Goal: Check status: Check status

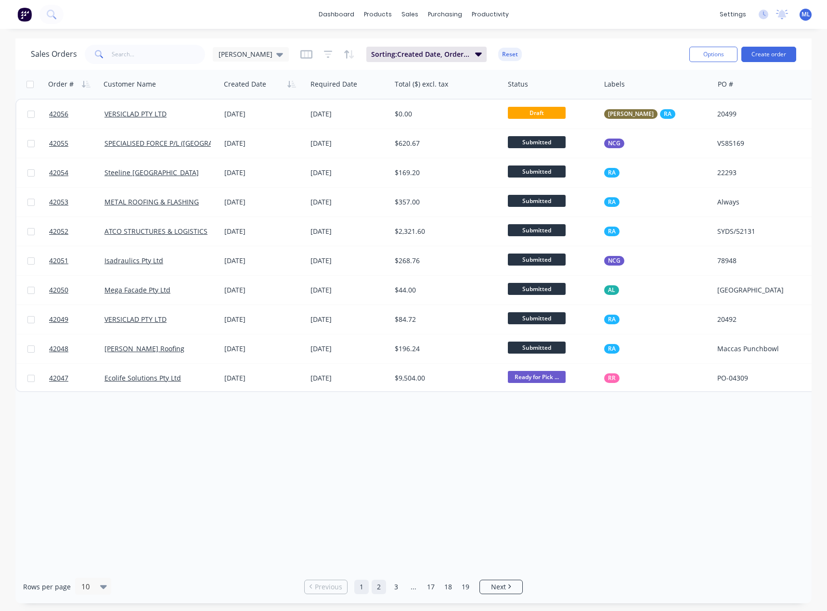
click at [375, 589] on link "2" at bounding box center [379, 587] width 14 height 14
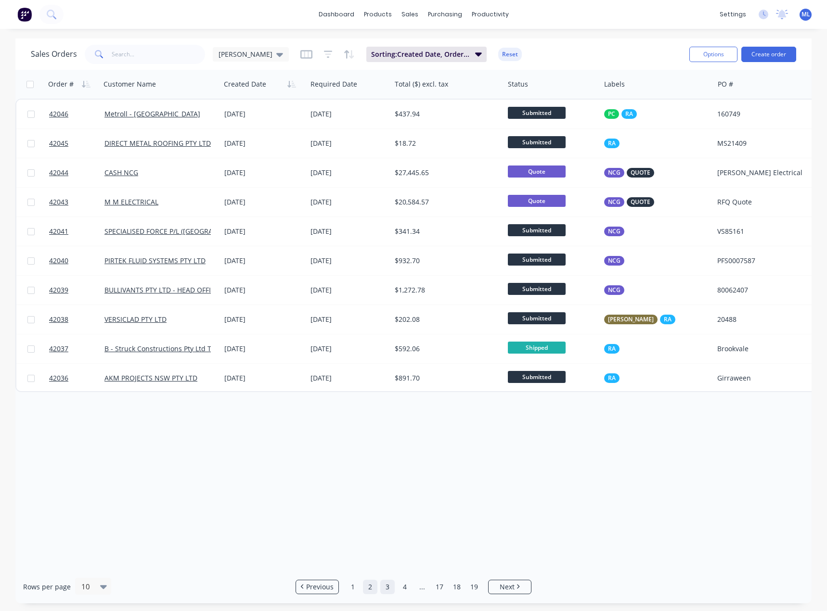
click at [392, 589] on link "3" at bounding box center [387, 587] width 14 height 14
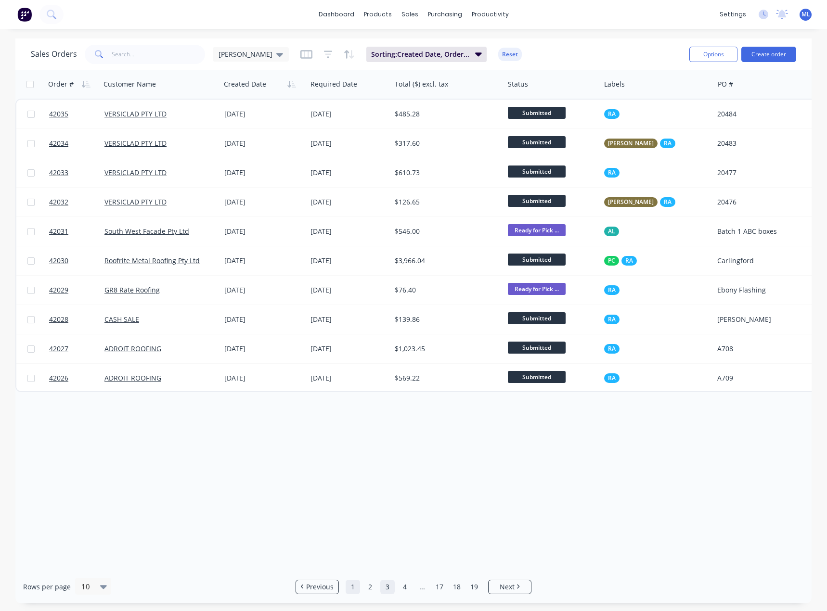
click at [356, 589] on link "1" at bounding box center [353, 587] width 14 height 14
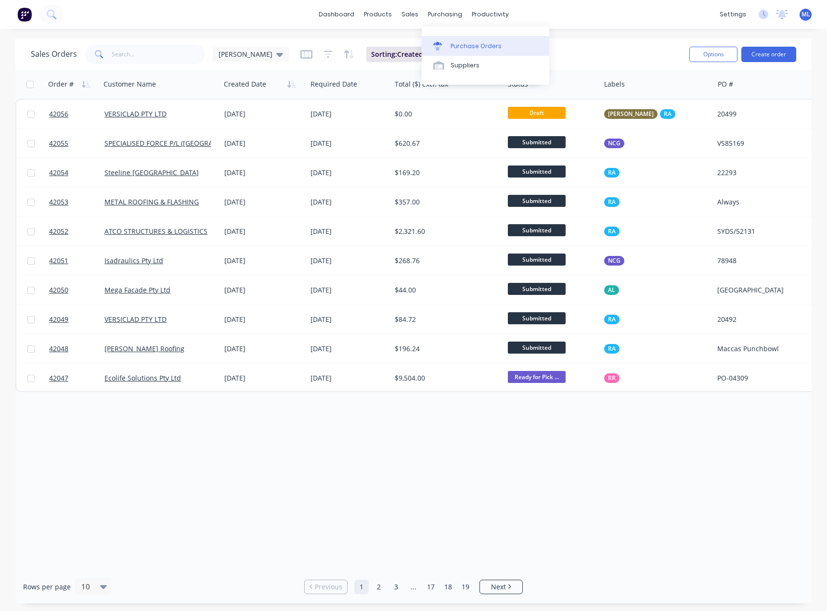
click at [460, 42] on div "Purchase Orders" at bounding box center [476, 46] width 51 height 9
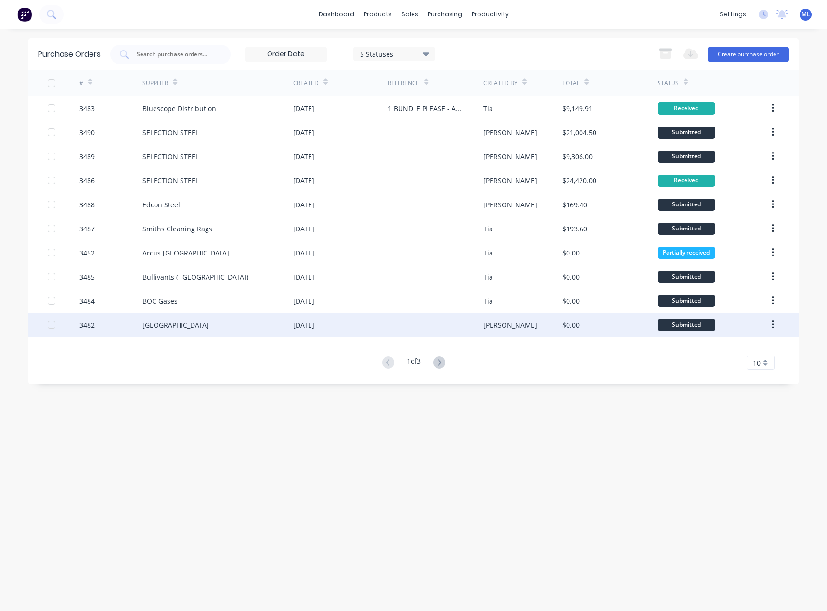
click at [254, 323] on div "[GEOGRAPHIC_DATA]" at bounding box center [217, 325] width 151 height 24
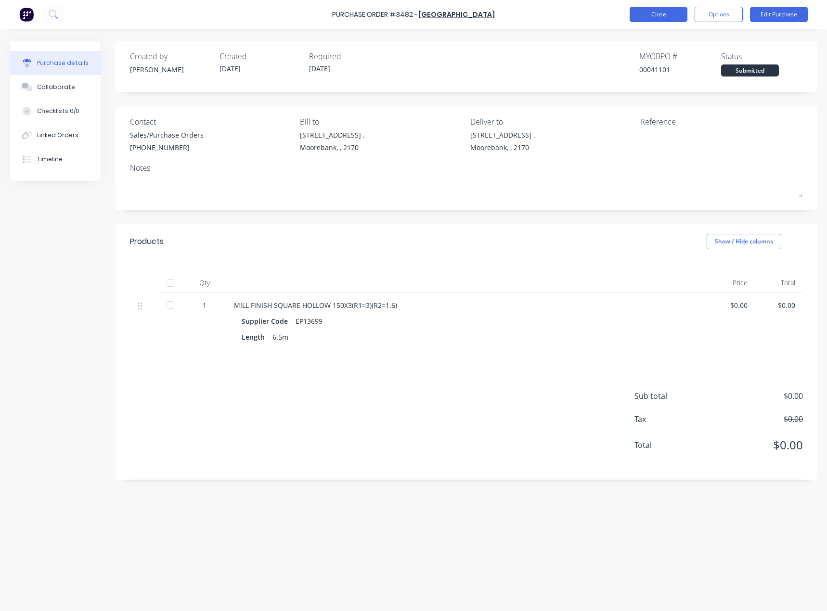
click at [665, 12] on button "Close" at bounding box center [659, 14] width 58 height 15
